Goal: Obtain resource: Download file/media

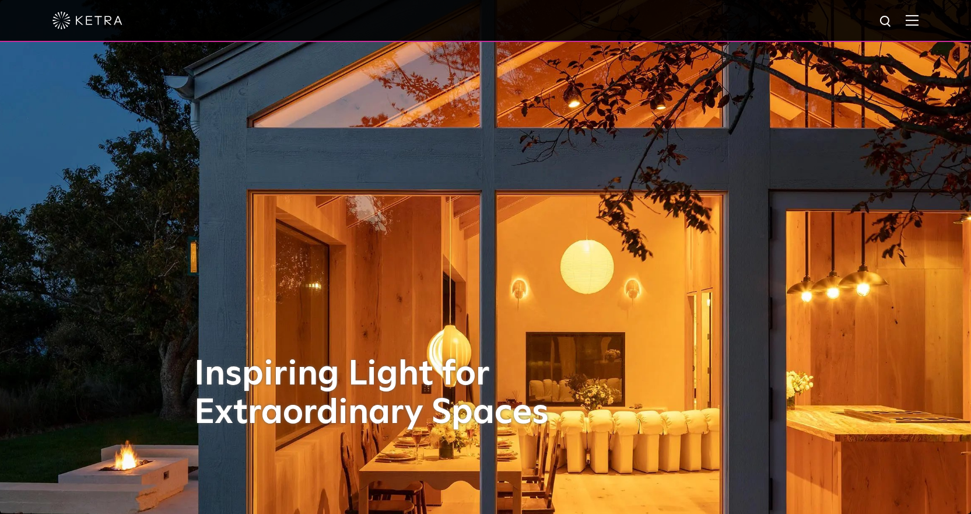
click at [919, 20] on img at bounding box center [912, 20] width 13 height 11
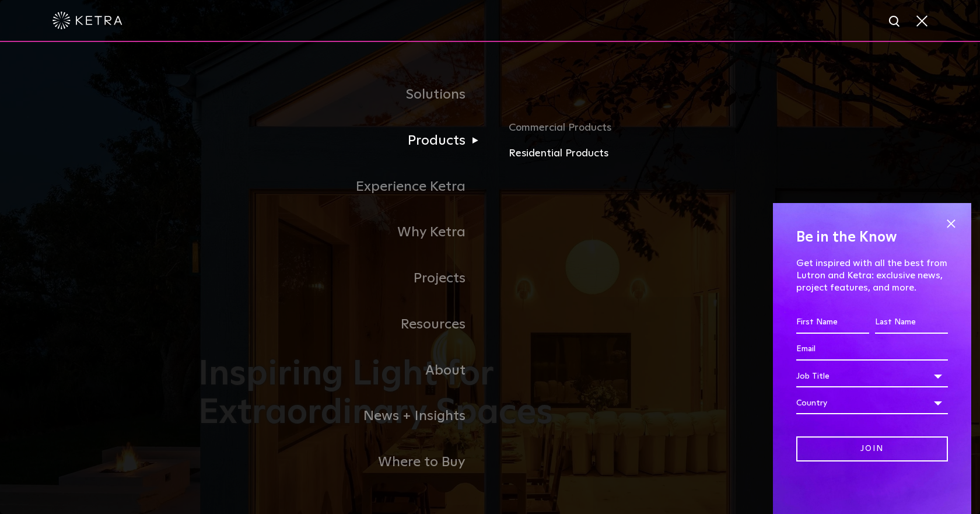
click at [558, 152] on link "Residential Products" at bounding box center [645, 153] width 273 height 17
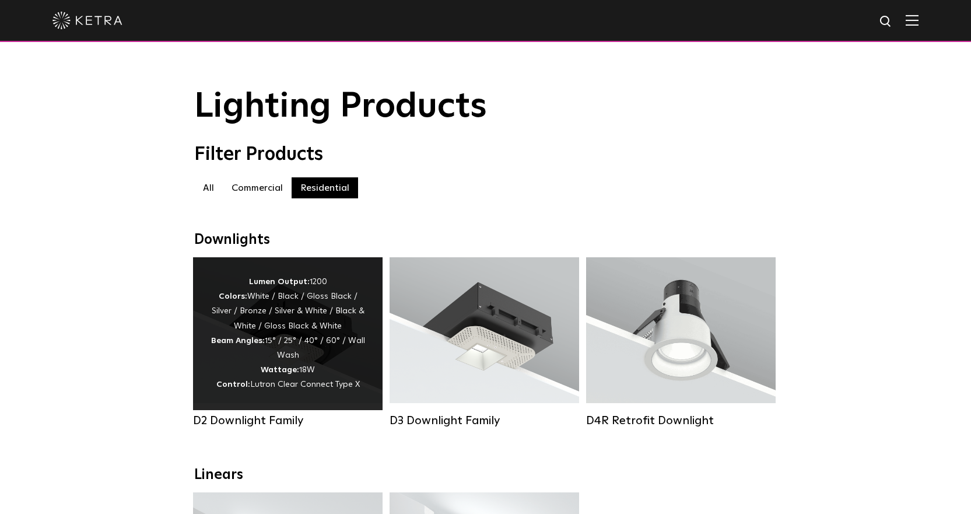
click at [268, 324] on div "Lumen Output: 1200 Colors: White / Black / Gloss Black / Silver / Bronze / Silv…" at bounding box center [288, 334] width 155 height 118
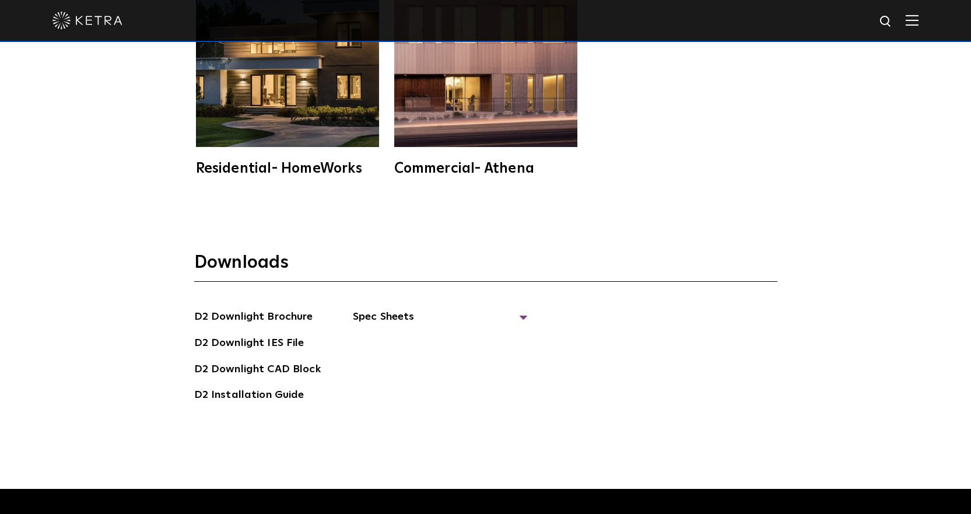
scroll to position [3267, 0]
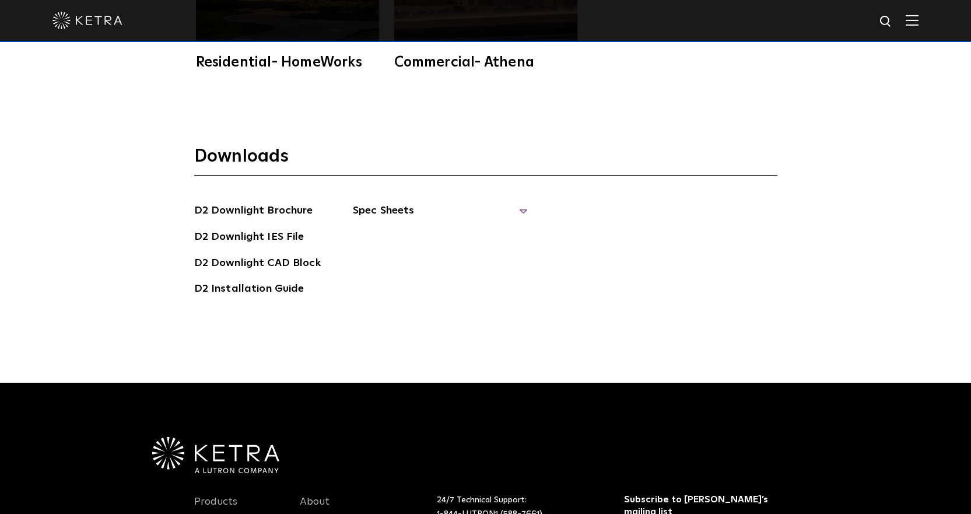
click at [519, 202] on span "Spec Sheets" at bounding box center [440, 215] width 175 height 26
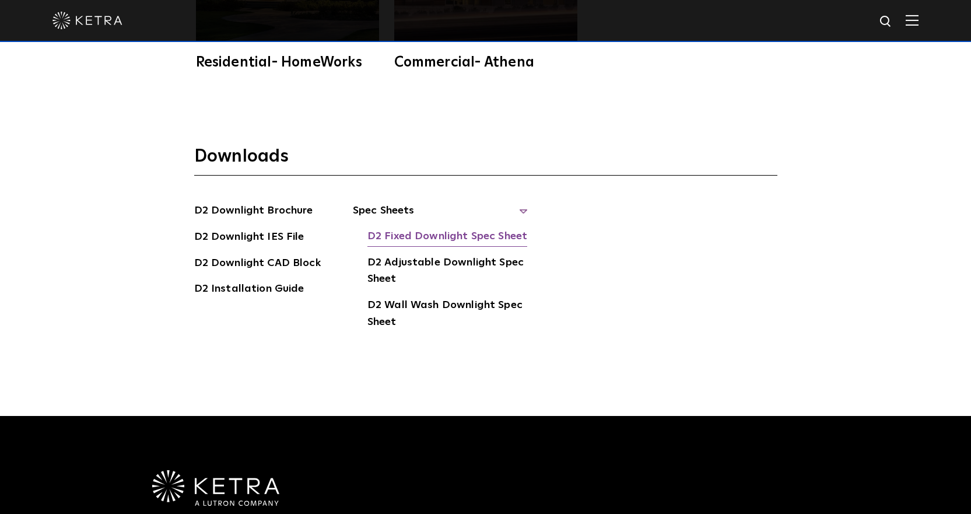
click at [435, 228] on link "D2 Fixed Downlight Spec Sheet" at bounding box center [448, 237] width 160 height 19
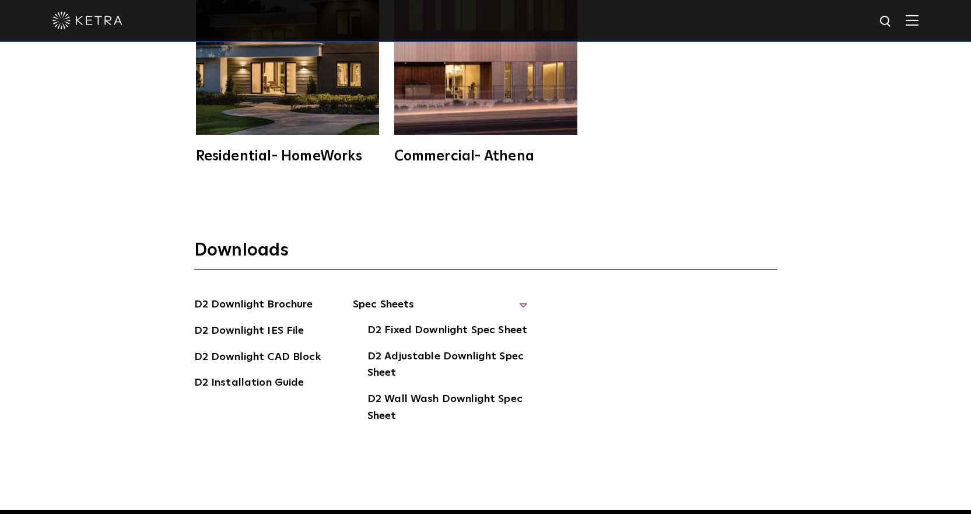
scroll to position [3293, 0]
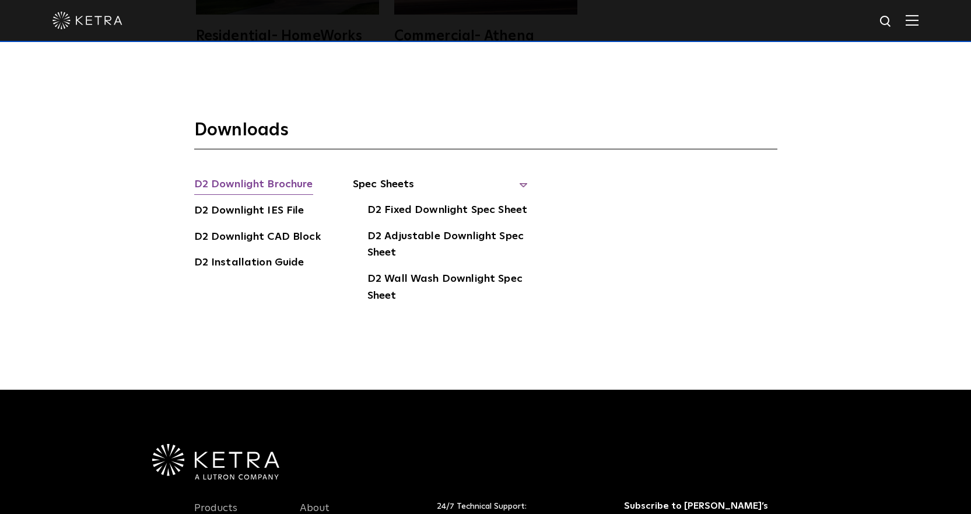
click at [232, 176] on link "D2 Downlight Brochure" at bounding box center [253, 185] width 119 height 19
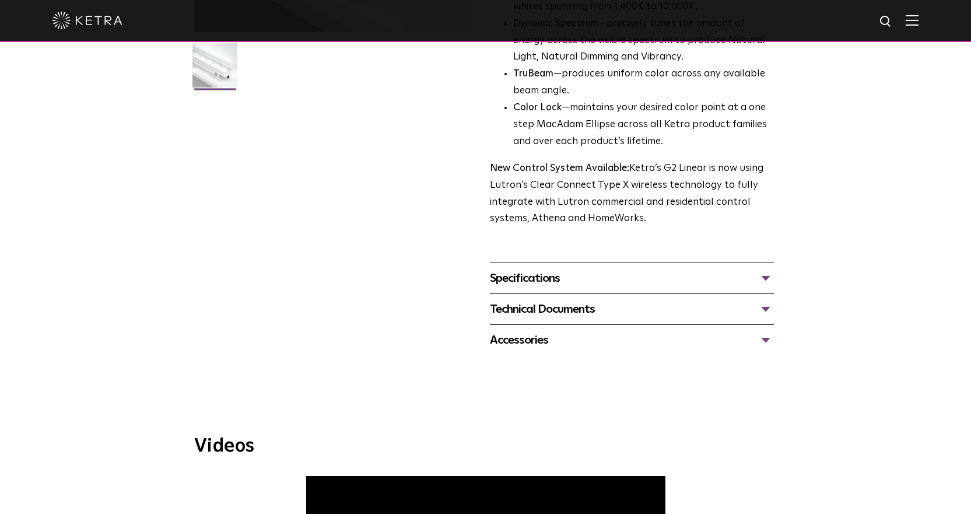
scroll to position [314, 0]
